Goal: Navigation & Orientation: Find specific page/section

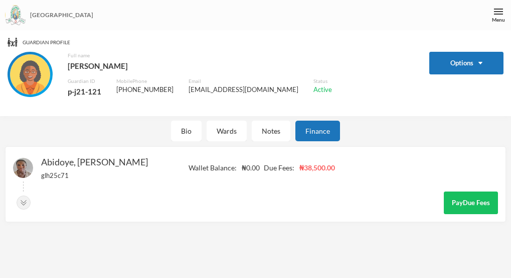
click at [486, 15] on div "[GEOGRAPHIC_DATA]" at bounding box center [255, 15] width 511 height 30
click at [509, 25] on div "Menu" at bounding box center [498, 15] width 25 height 30
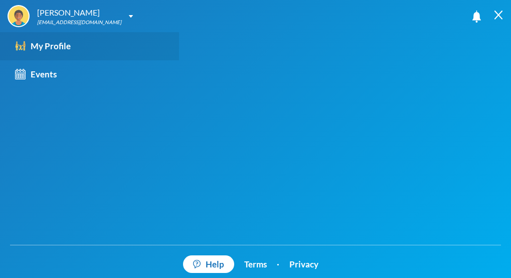
click at [44, 43] on div "My Profile" at bounding box center [43, 46] width 56 height 13
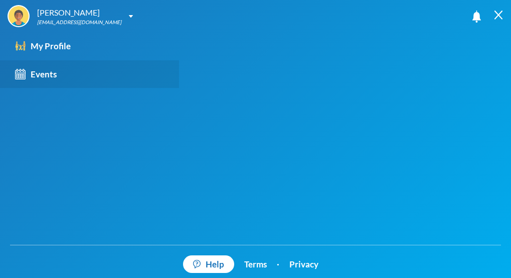
click at [33, 79] on div "Events" at bounding box center [36, 74] width 42 height 13
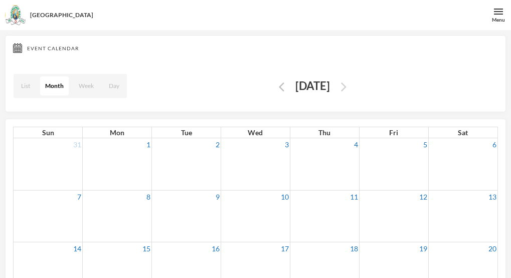
click at [347, 90] on img "button" at bounding box center [344, 86] width 6 height 9
click at [350, 86] on button "button" at bounding box center [344, 86] width 12 height 12
click at [338, 82] on div "November 2025" at bounding box center [313, 86] width 51 height 20
click at [338, 84] on div "November 2025" at bounding box center [313, 86] width 51 height 20
click at [338, 82] on div "November 2025" at bounding box center [313, 86] width 51 height 20
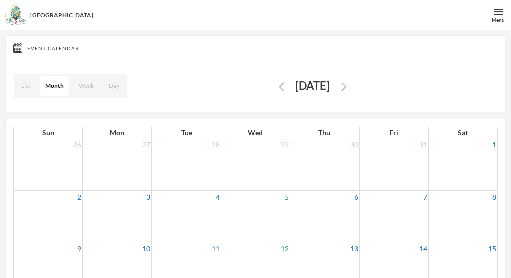
click at [338, 81] on div "November 2025" at bounding box center [313, 86] width 51 height 20
click at [338, 82] on div "November 2025" at bounding box center [313, 86] width 51 height 20
click at [347, 86] on img "button" at bounding box center [344, 86] width 6 height 9
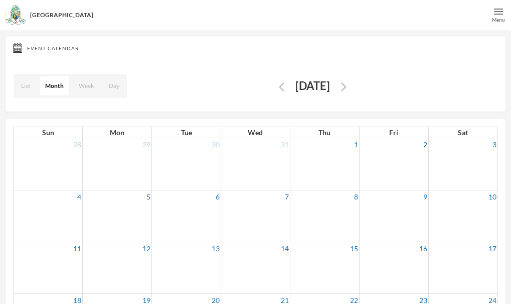
click at [509, 3] on div "Menu" at bounding box center [498, 15] width 25 height 30
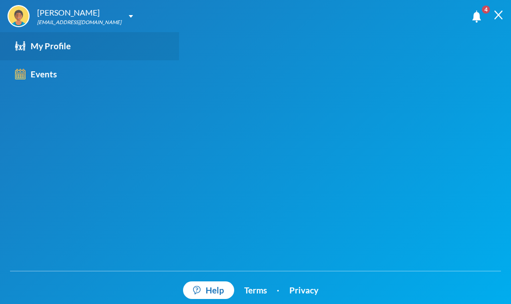
click at [33, 53] on link "My Profile" at bounding box center [89, 46] width 179 height 28
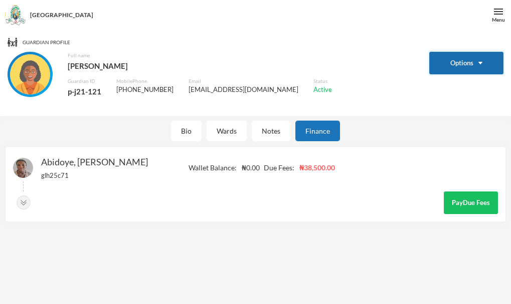
click at [487, 63] on button "Options" at bounding box center [467, 63] width 74 height 23
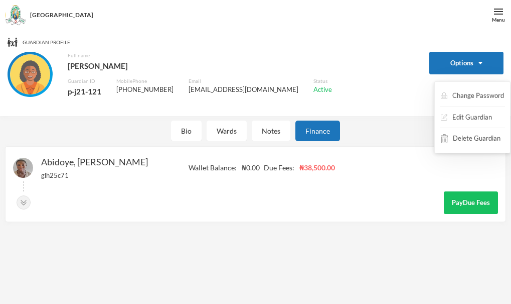
click at [395, 51] on div "Guardian Profile Options Full name Abidoye, Adebimpe Guardian ID p-j21-121 Mobi…" at bounding box center [256, 73] width 496 height 71
